Goal: Transaction & Acquisition: Obtain resource

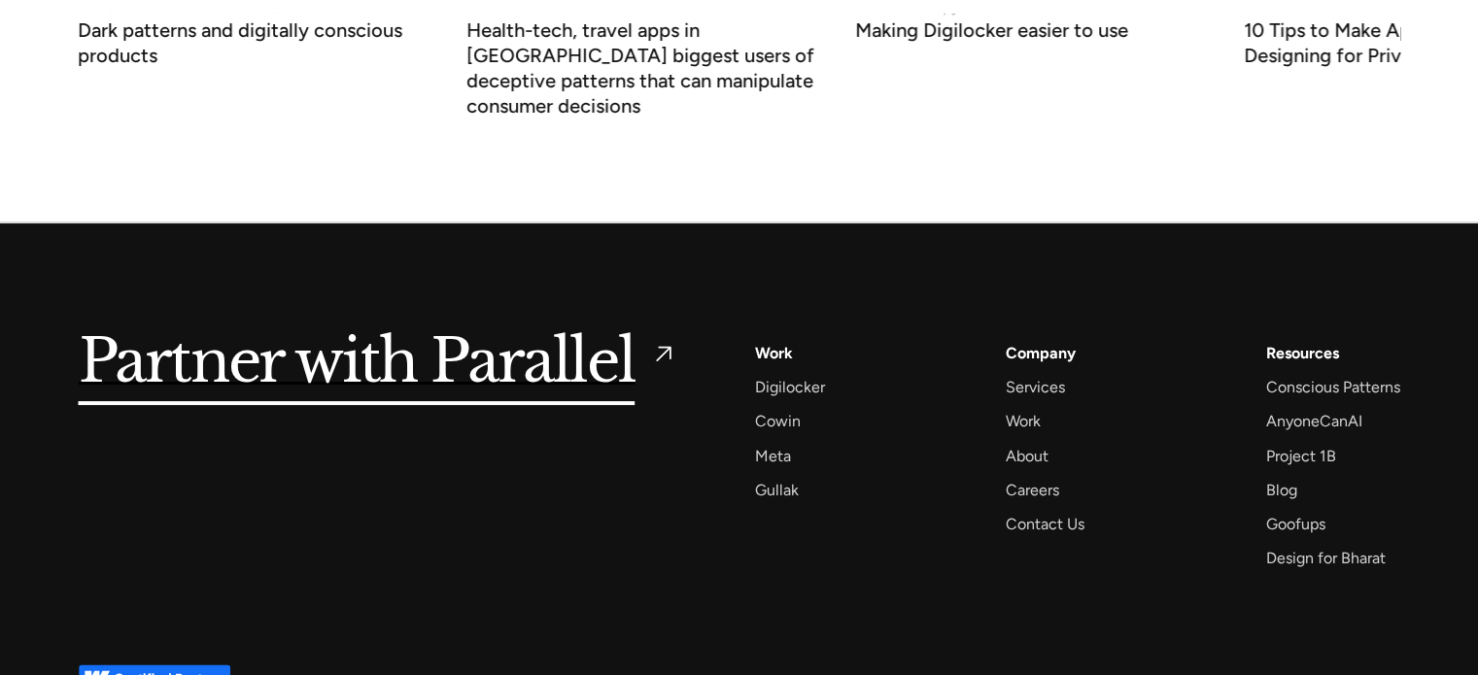
scroll to position [7665, 0]
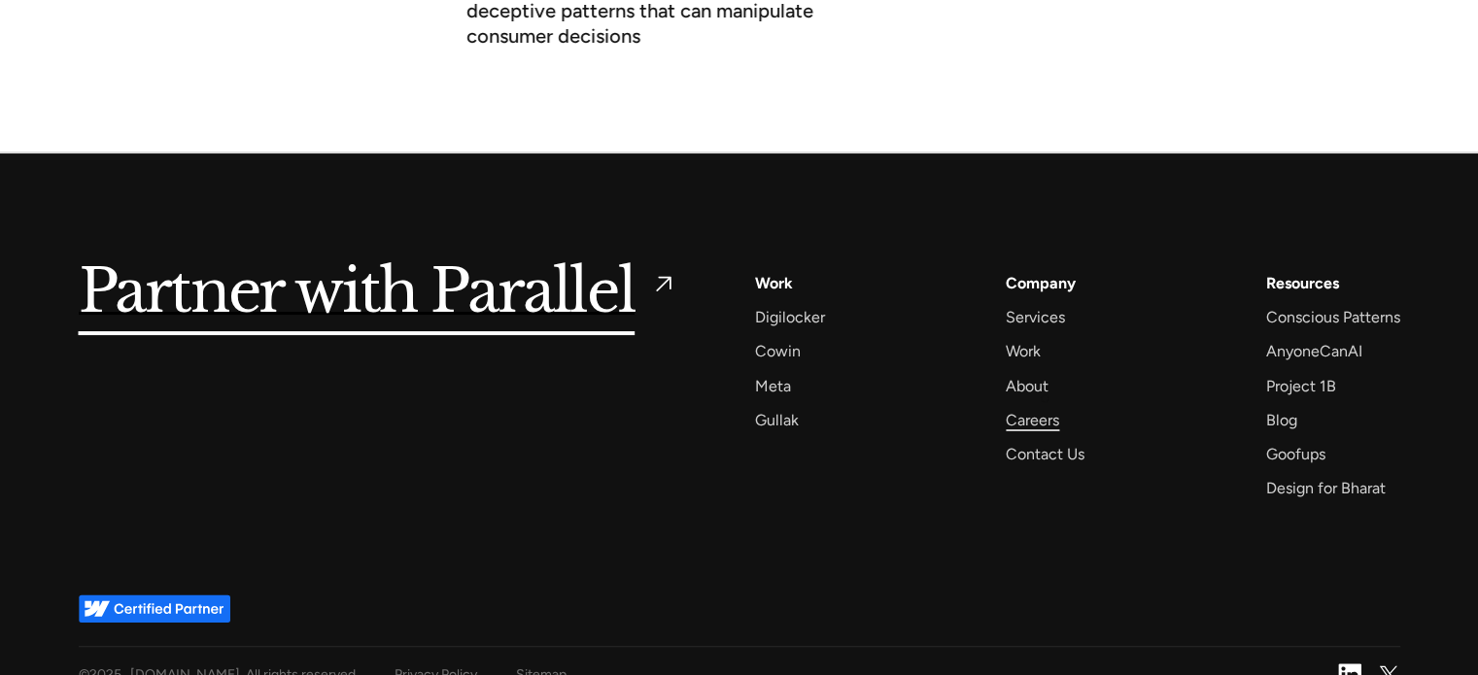
click at [1045, 407] on div "Careers" at bounding box center [1032, 420] width 53 height 26
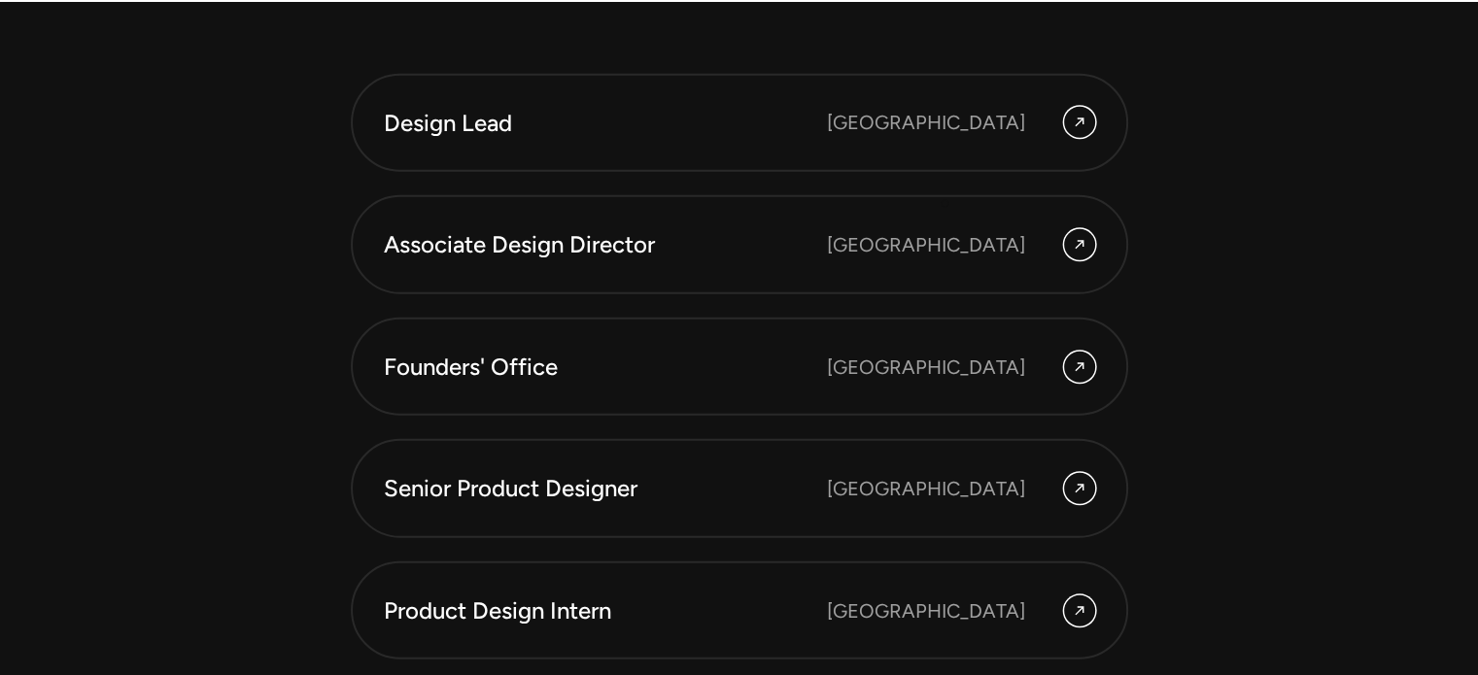
scroll to position [5573, 0]
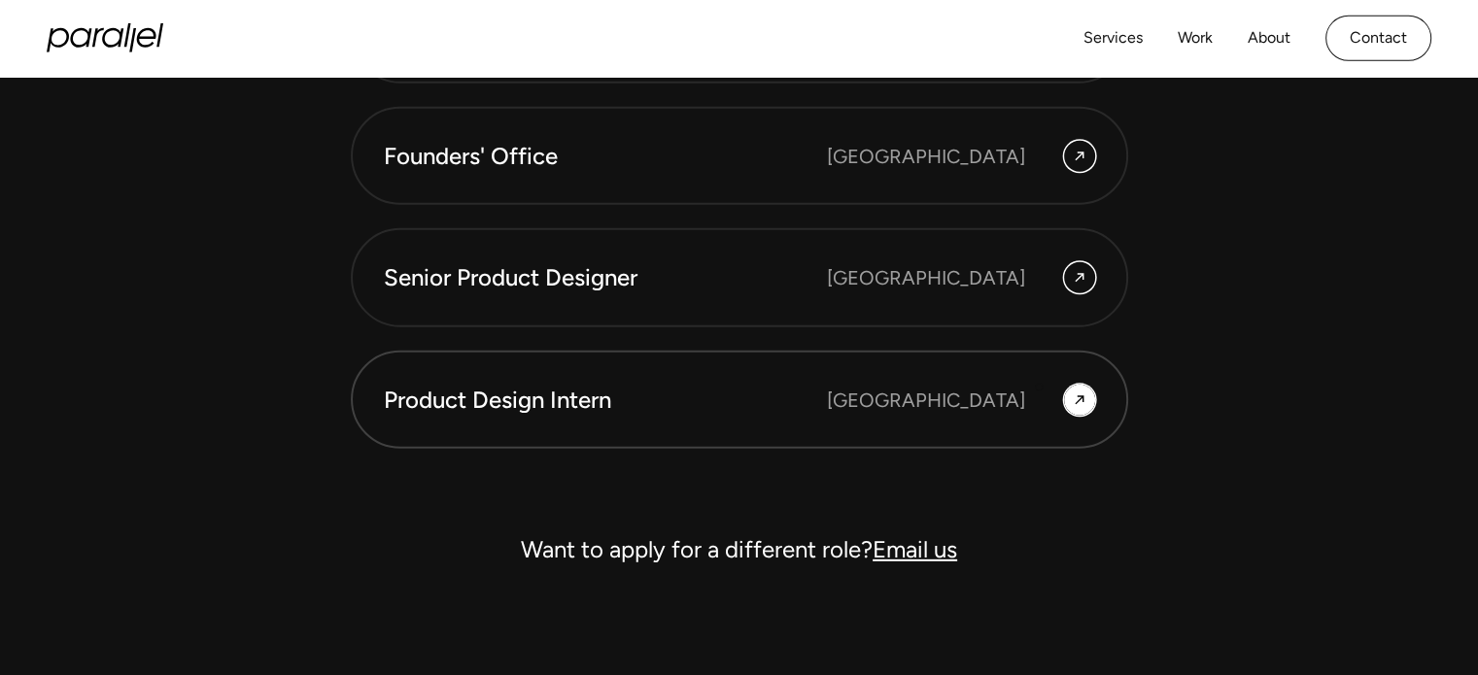
click at [1039, 387] on div "Bangalore" at bounding box center [961, 400] width 268 height 31
click at [1076, 389] on icon at bounding box center [1080, 400] width 16 height 23
click at [1073, 404] on icon at bounding box center [1080, 400] width 16 height 23
click at [1077, 393] on icon at bounding box center [1080, 400] width 16 height 23
click at [539, 389] on div "Product Design Intern" at bounding box center [605, 400] width 443 height 33
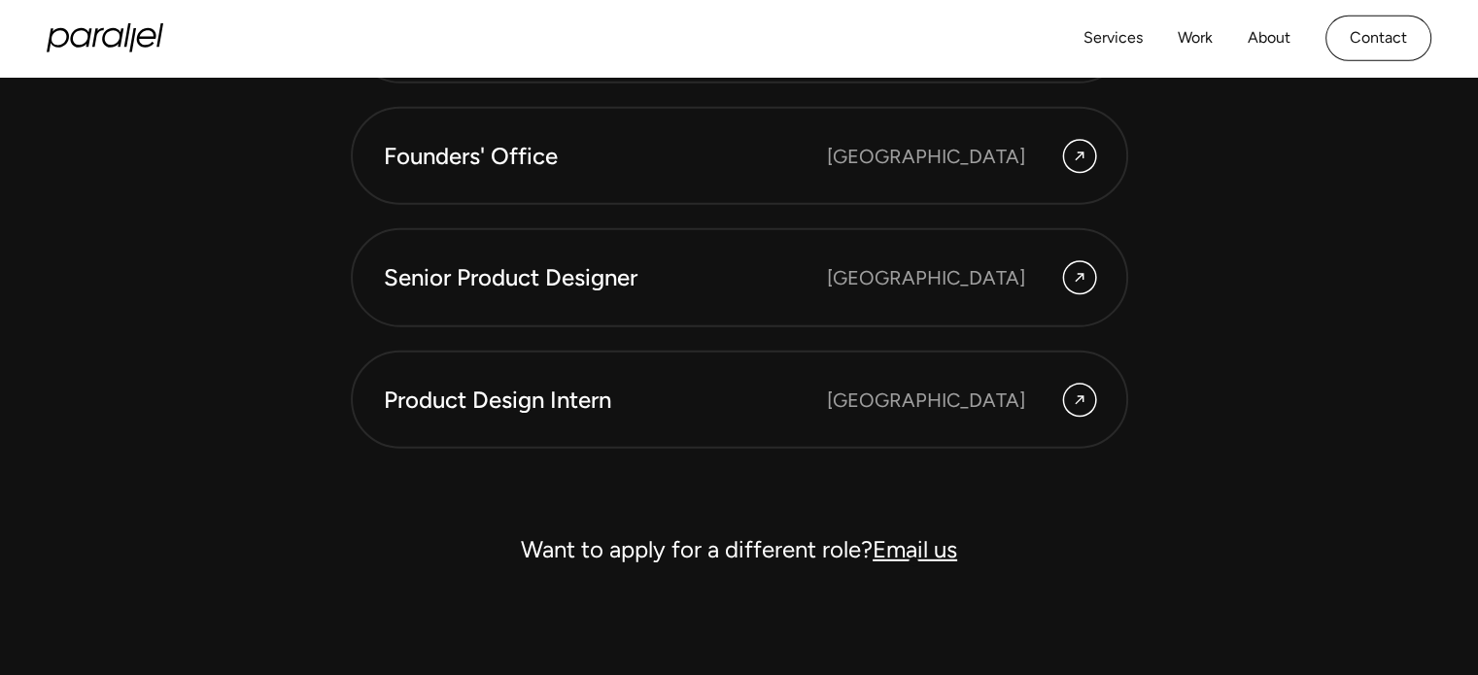
drag, startPoint x: 913, startPoint y: 562, endPoint x: 903, endPoint y: 550, distance: 15.8
click at [903, 550] on div "Want to apply for a different role? Email us" at bounding box center [739, 550] width 777 height 47
click at [903, 550] on link "Email us" at bounding box center [915, 549] width 85 height 28
click at [900, 549] on link "Email us" at bounding box center [915, 549] width 85 height 28
click at [1346, 51] on link "Contact" at bounding box center [1378, 39] width 106 height 46
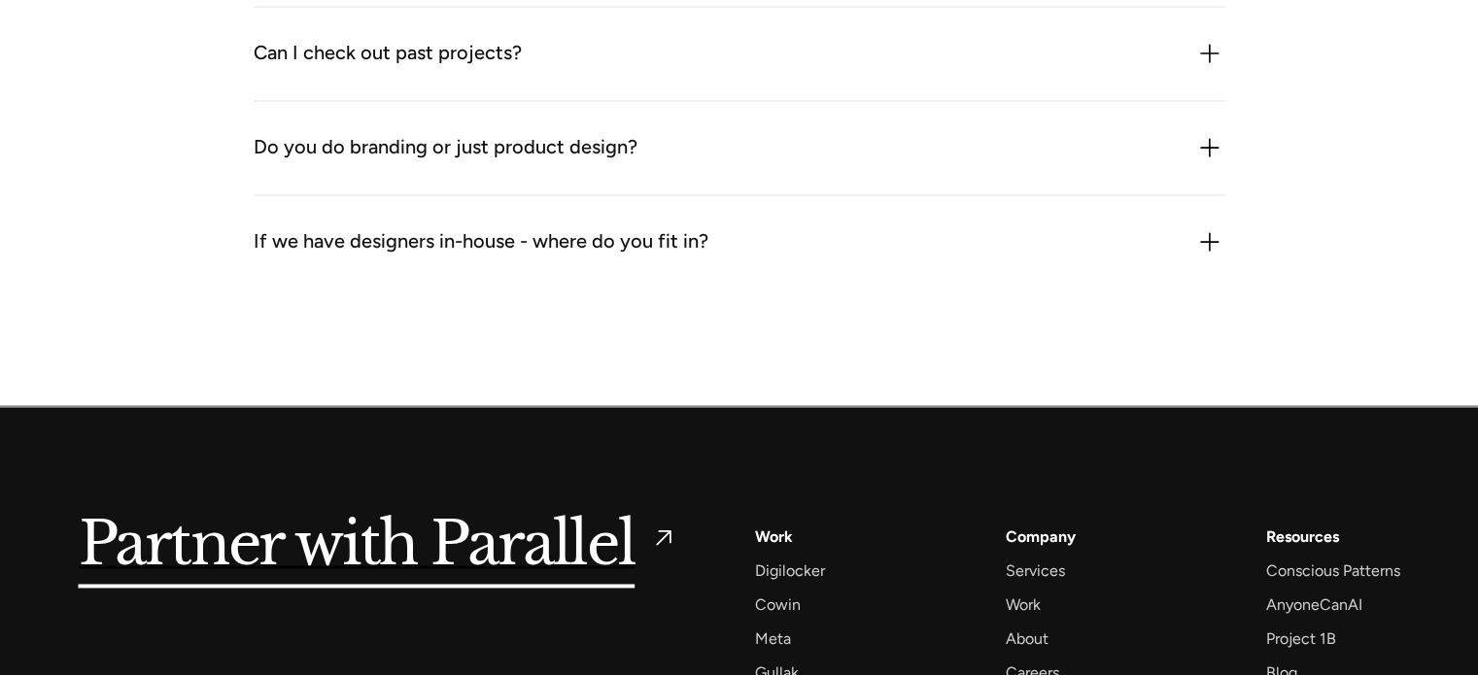
scroll to position [3181, 0]
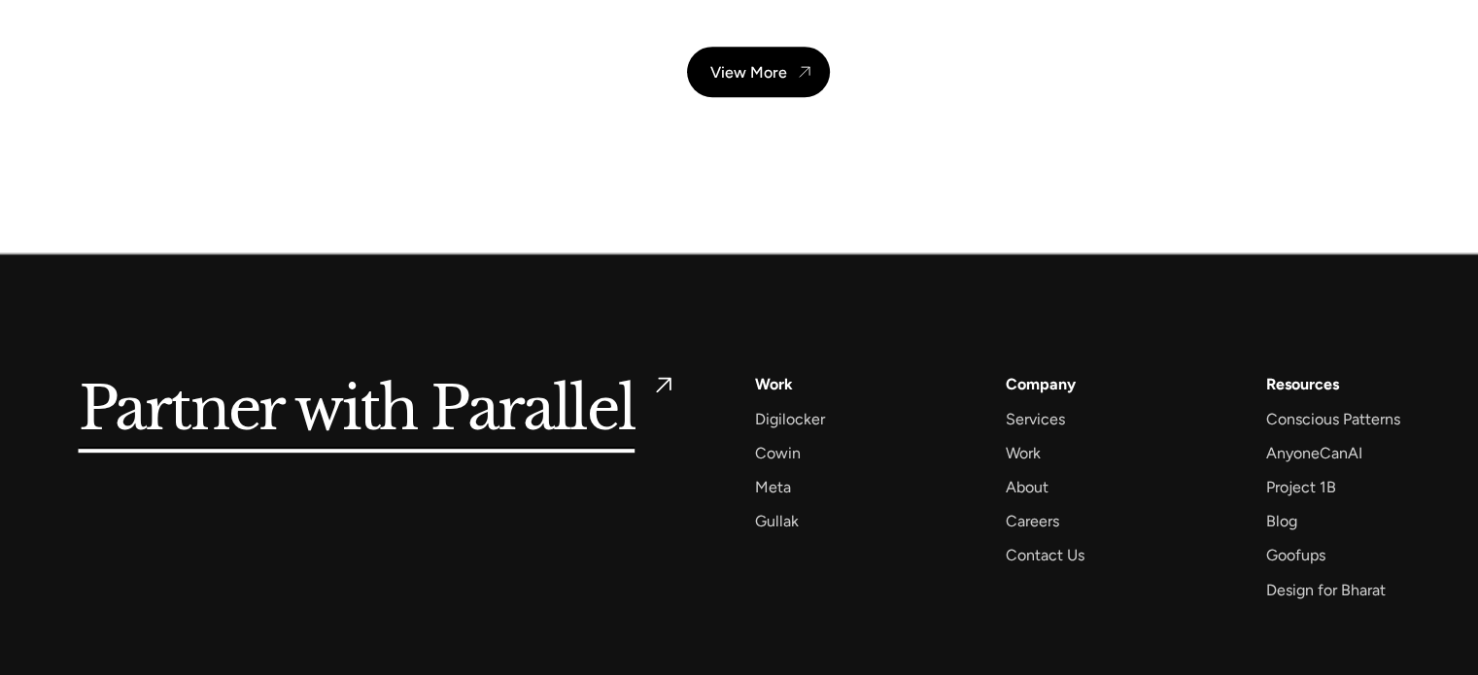
scroll to position [8337, 0]
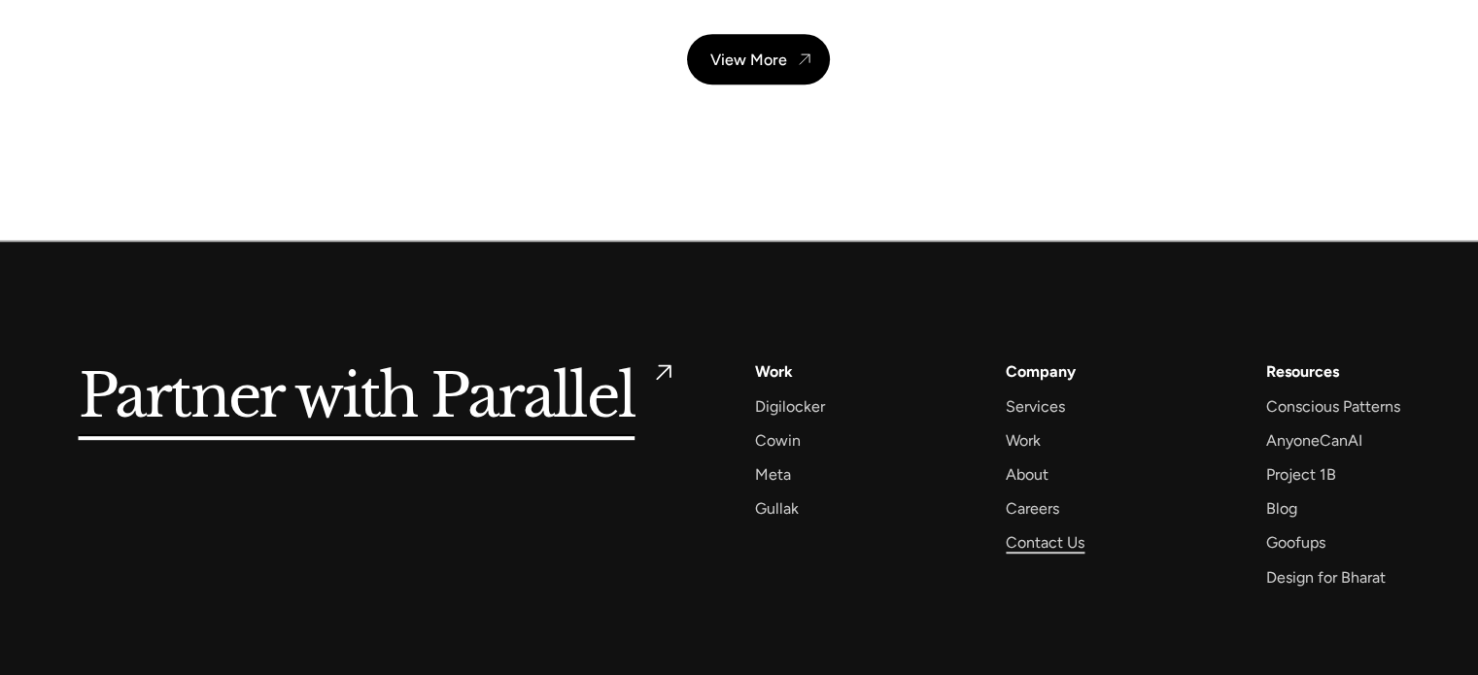
click at [1022, 530] on div "Contact Us" at bounding box center [1045, 543] width 79 height 26
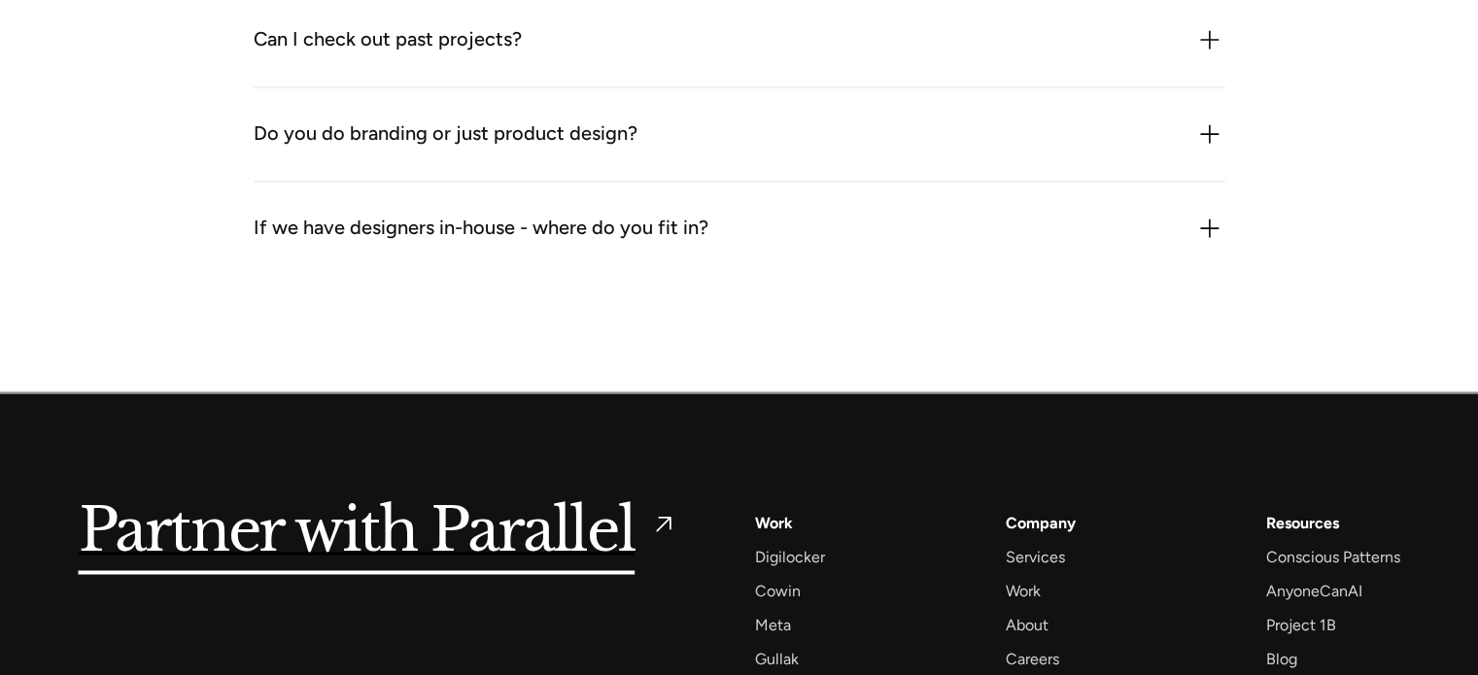
scroll to position [3181, 0]
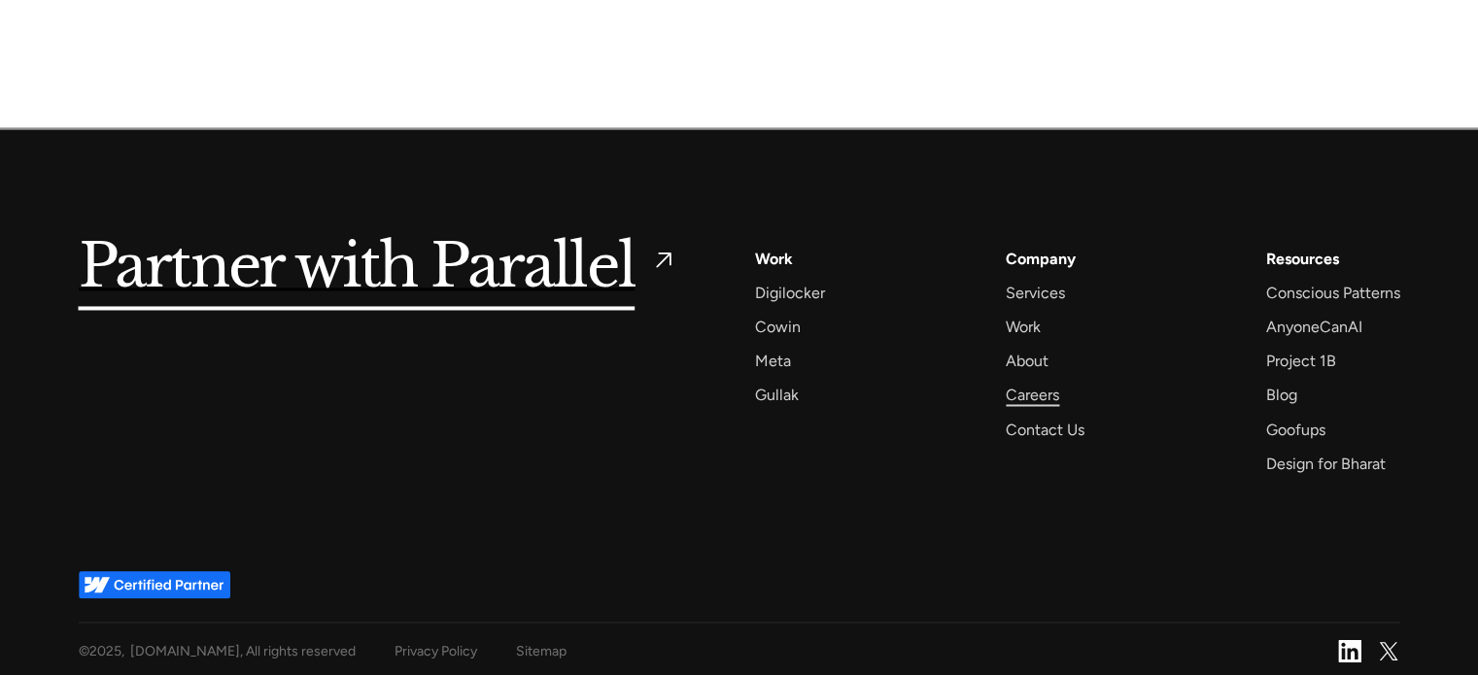
click at [1044, 402] on div "Careers" at bounding box center [1032, 395] width 53 height 26
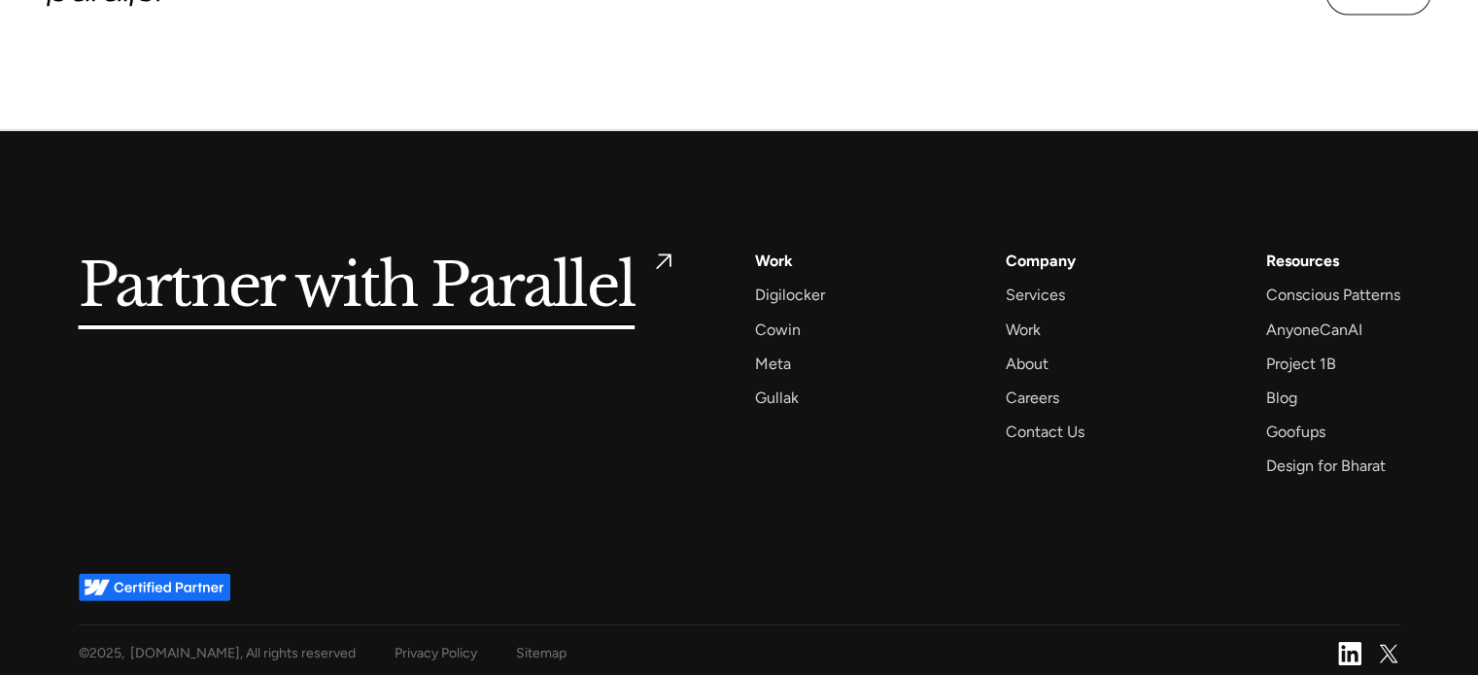
scroll to position [7104, 0]
